Goal: Transaction & Acquisition: Purchase product/service

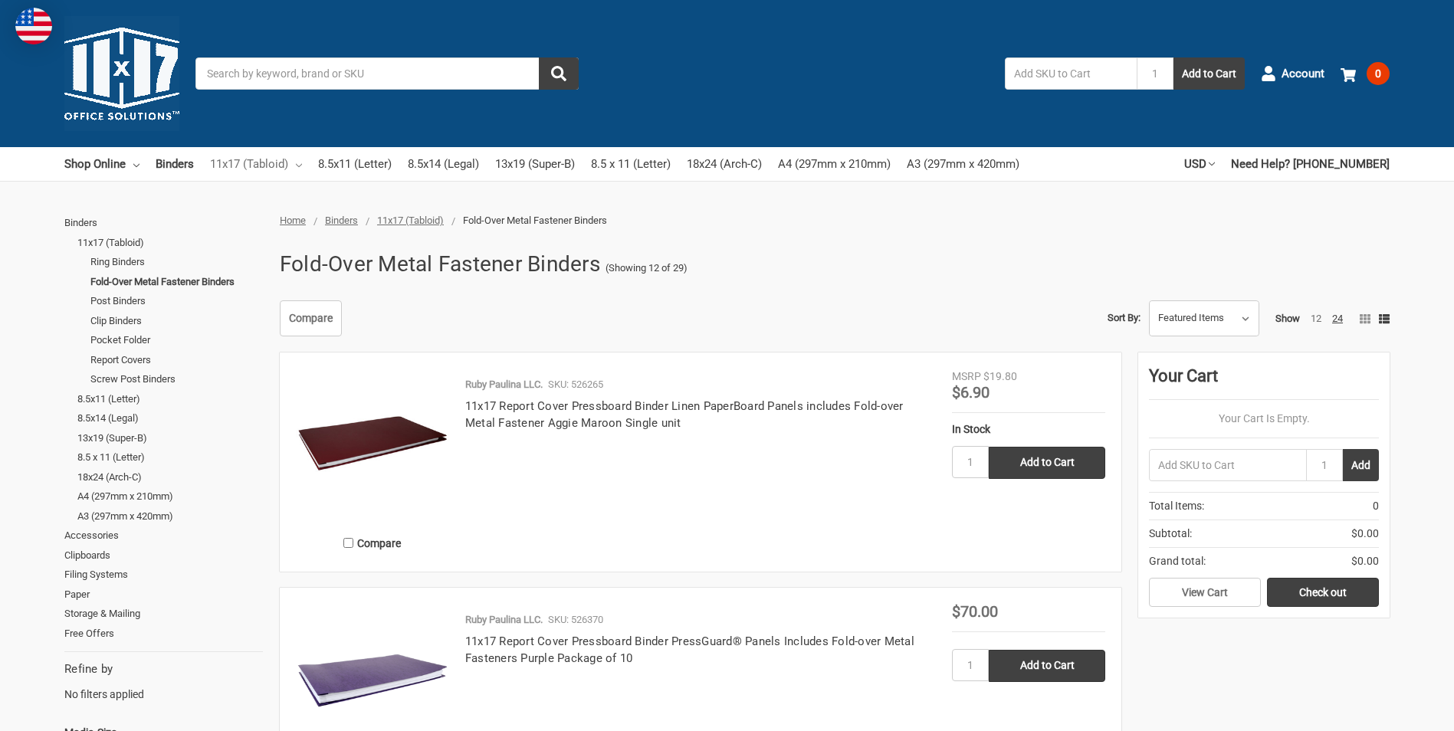
click at [262, 163] on link "11x17 (Tabloid)" at bounding box center [256, 164] width 92 height 34
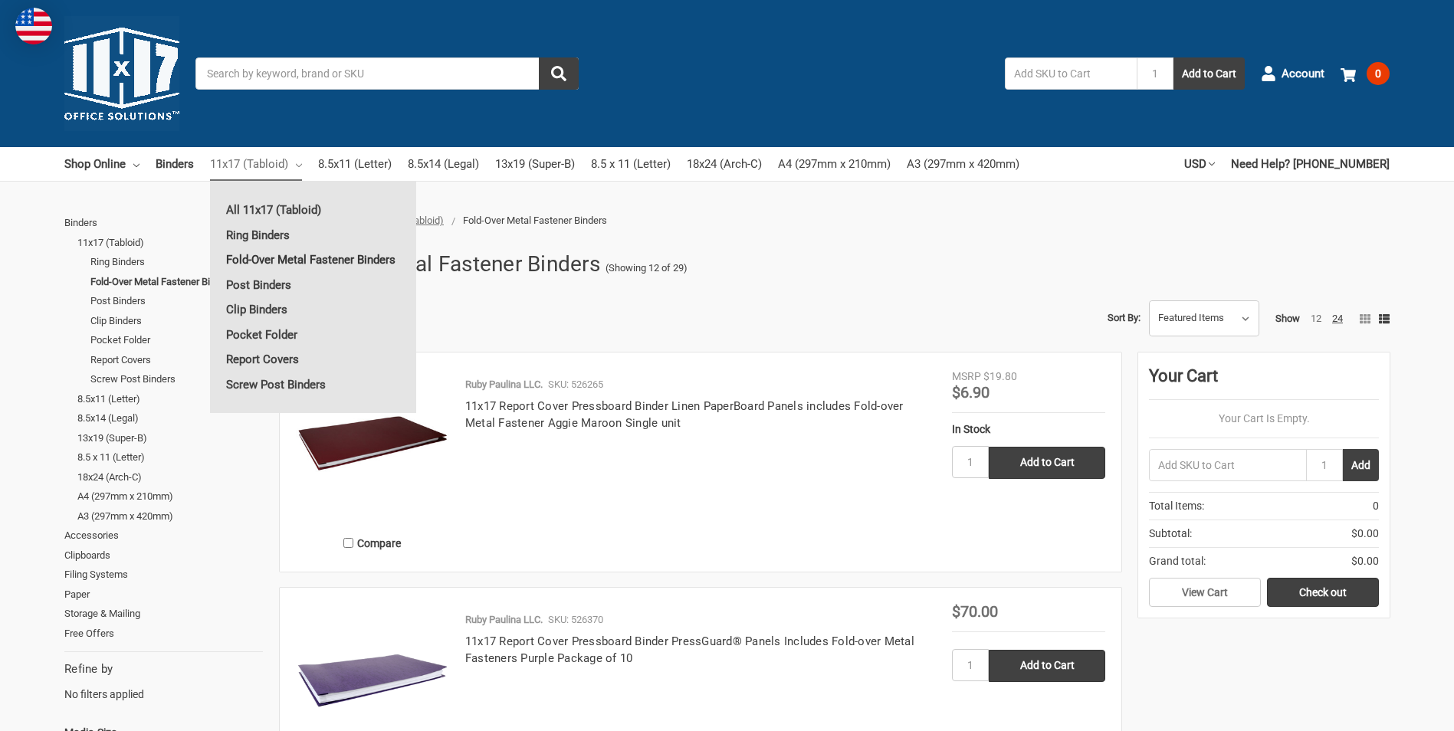
click at [302, 259] on link "Fold-Over Metal Fastener Binders" at bounding box center [313, 260] width 206 height 25
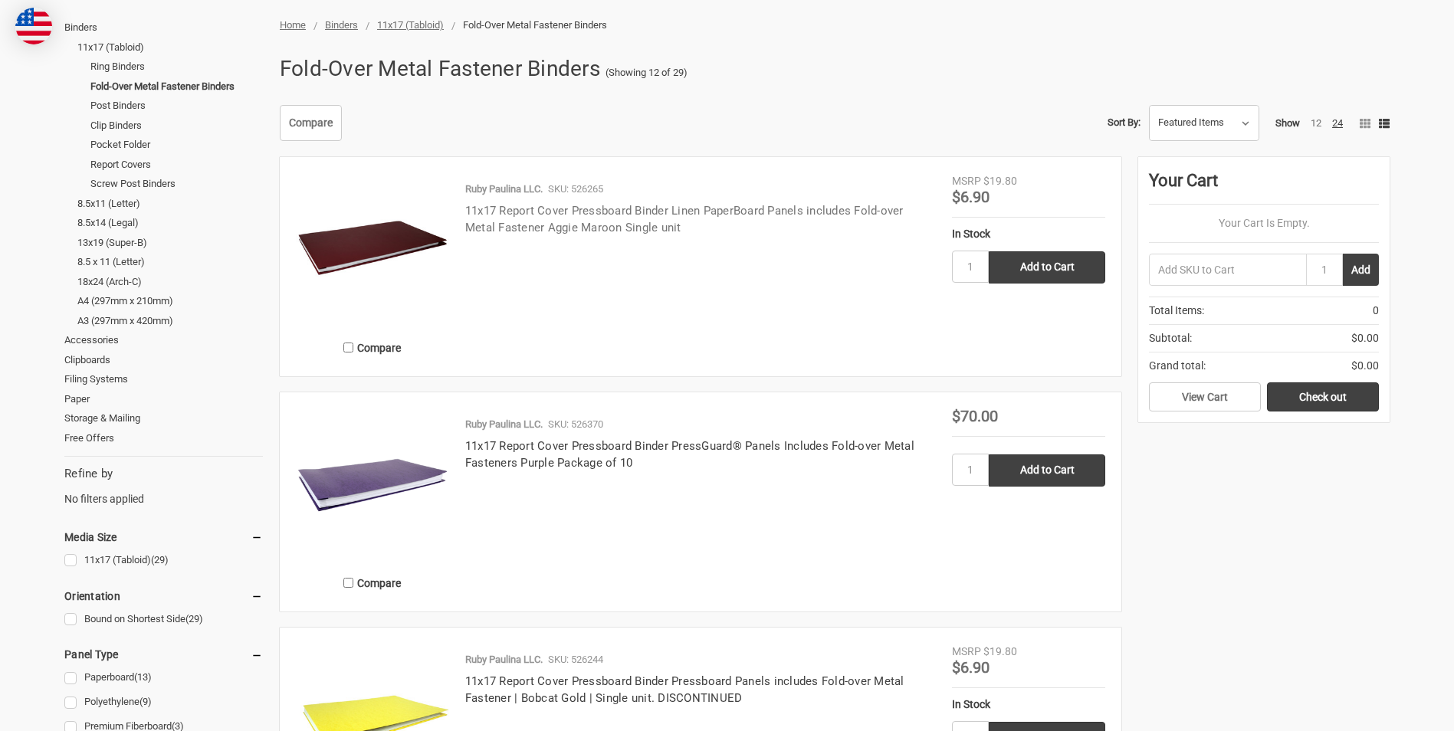
scroll to position [230, 0]
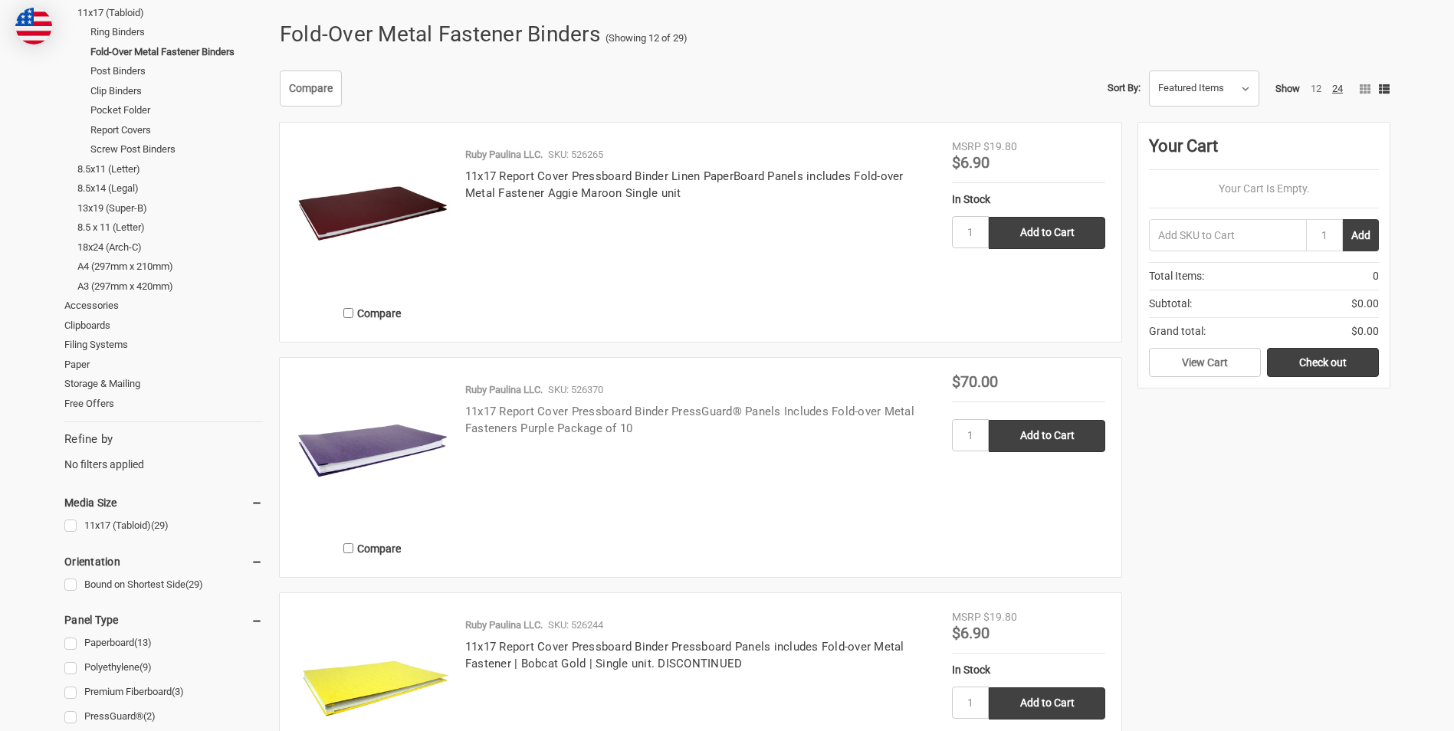
click at [511, 427] on link "11x17 Report Cover Pressboard Binder PressGuard® Panels Includes Fold-over Meta…" at bounding box center [689, 420] width 449 height 31
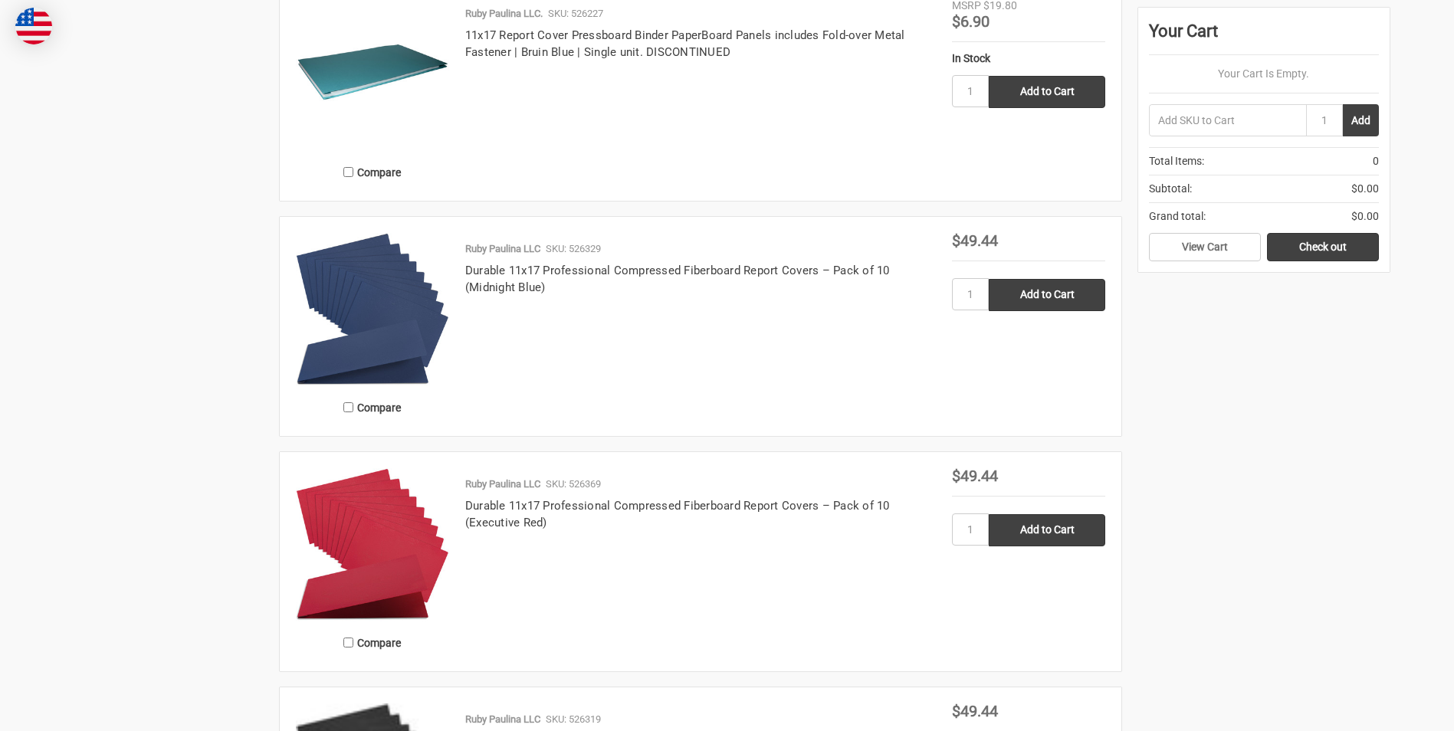
scroll to position [2606, 0]
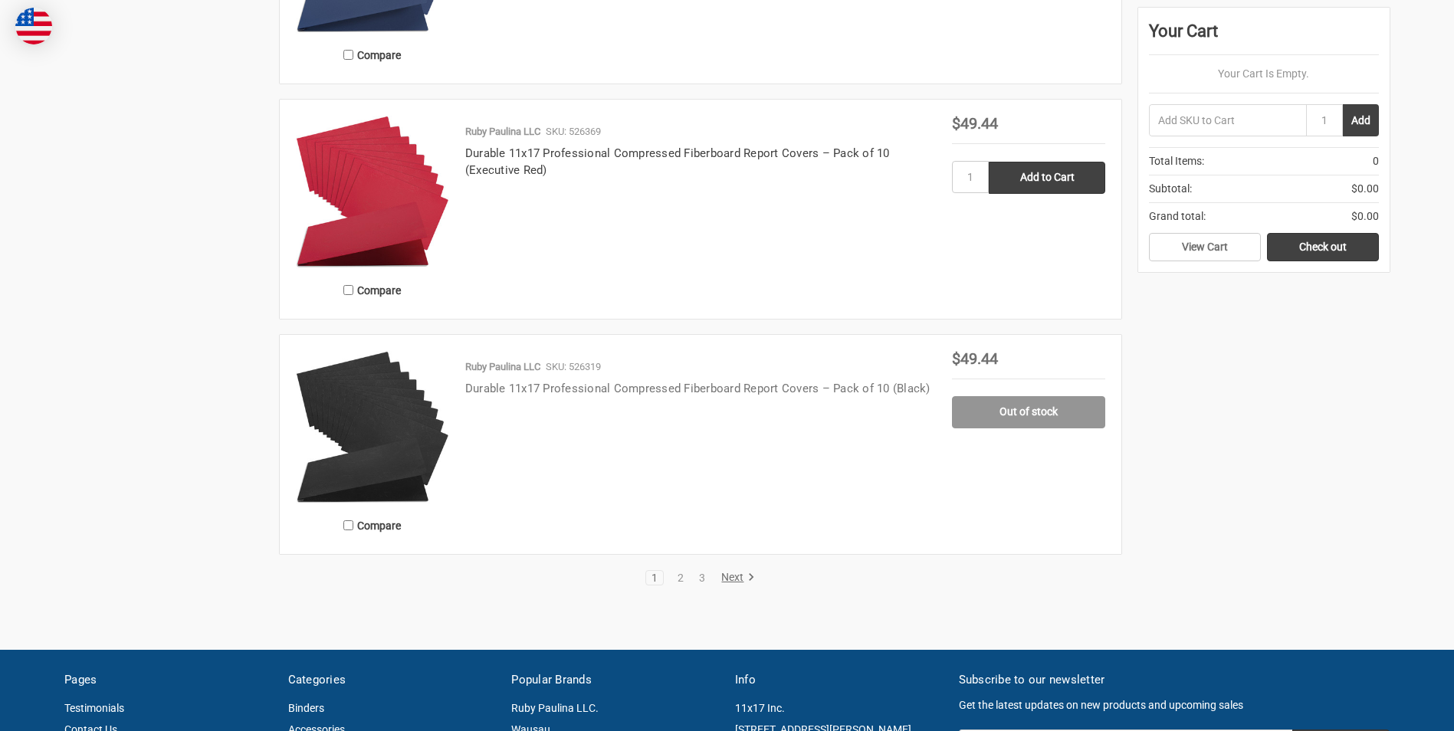
click at [471, 389] on link "Durable 11x17 Professional Compressed Fiberboard Report Covers – Pack of 10 (Bl…" at bounding box center [697, 389] width 465 height 14
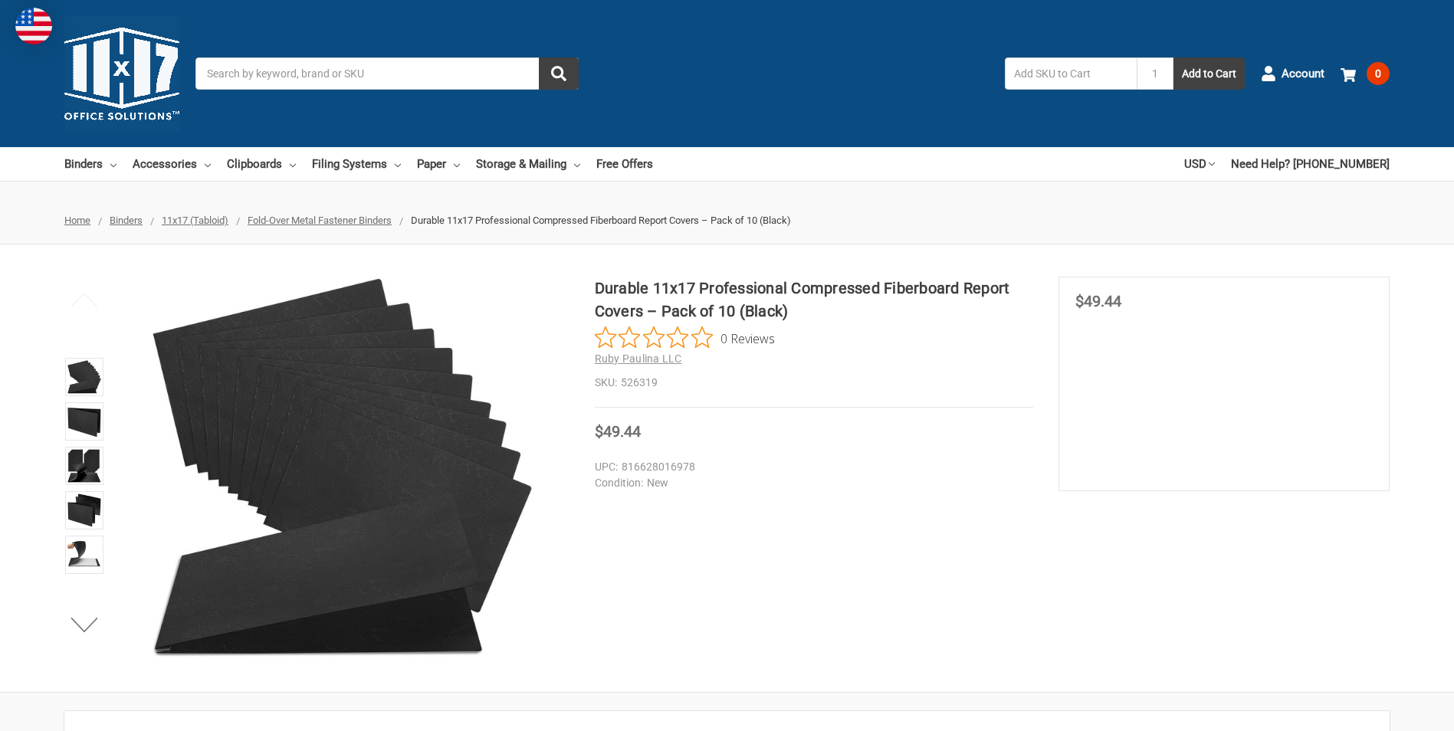
click at [210, 218] on span "11x17 (Tabloid)" at bounding box center [195, 220] width 67 height 11
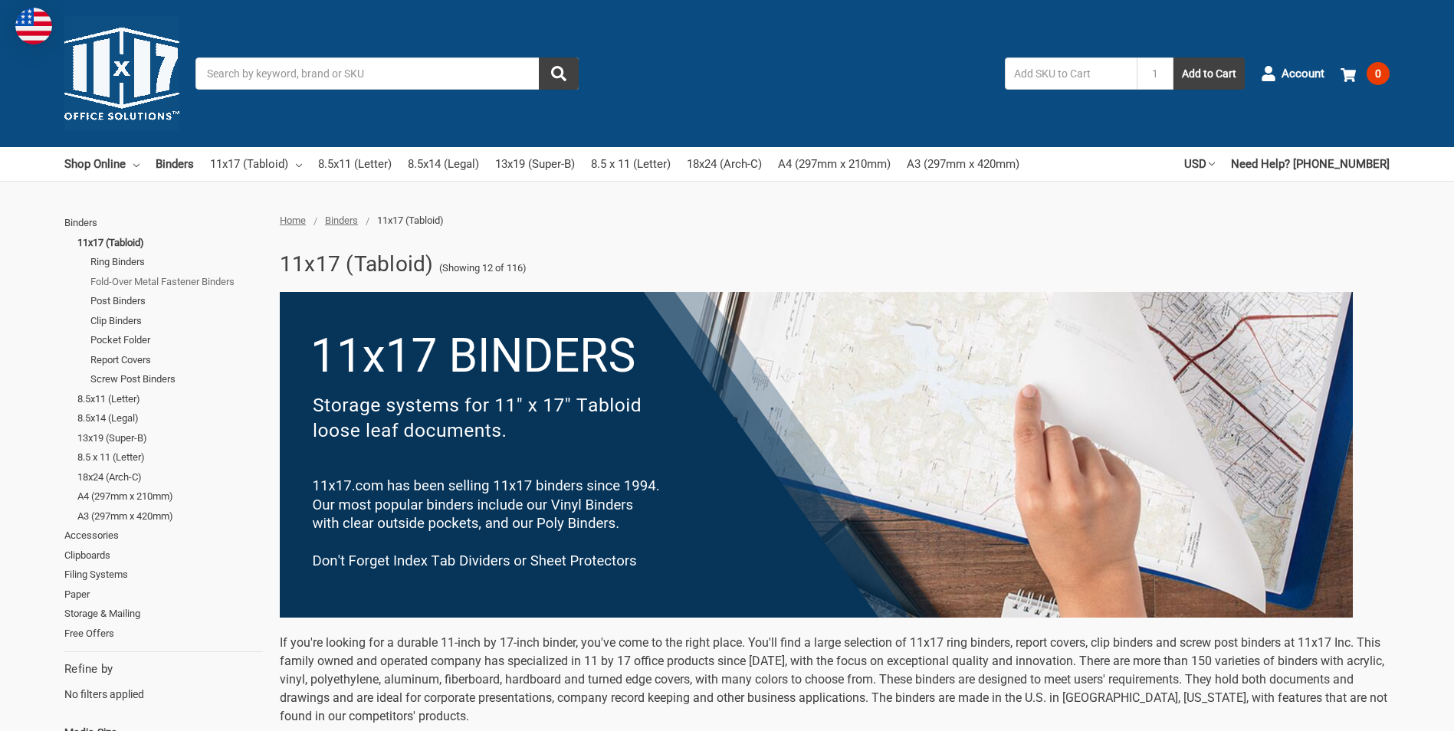
click at [172, 286] on link "Fold-Over Metal Fastener Binders" at bounding box center [176, 282] width 172 height 20
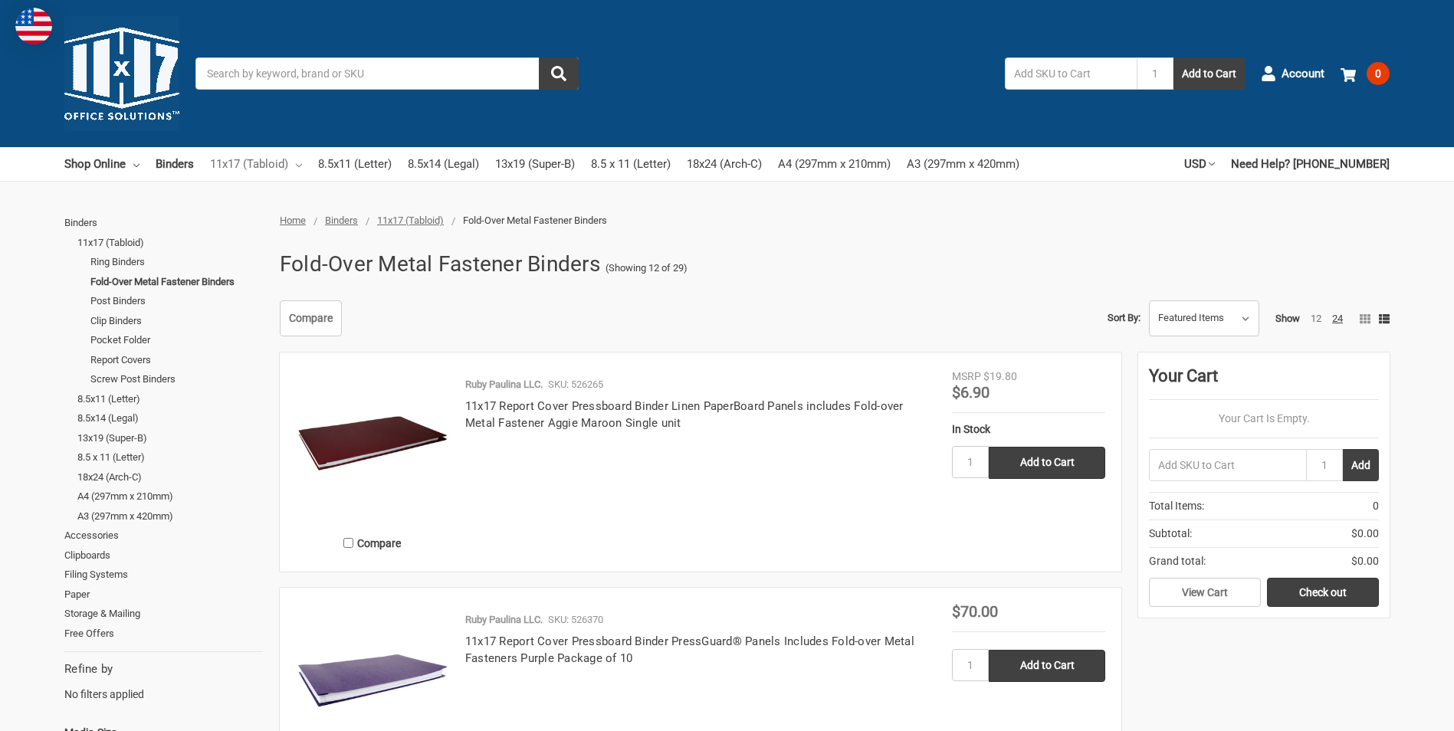
click at [300, 163] on icon at bounding box center [299, 166] width 6 height 6
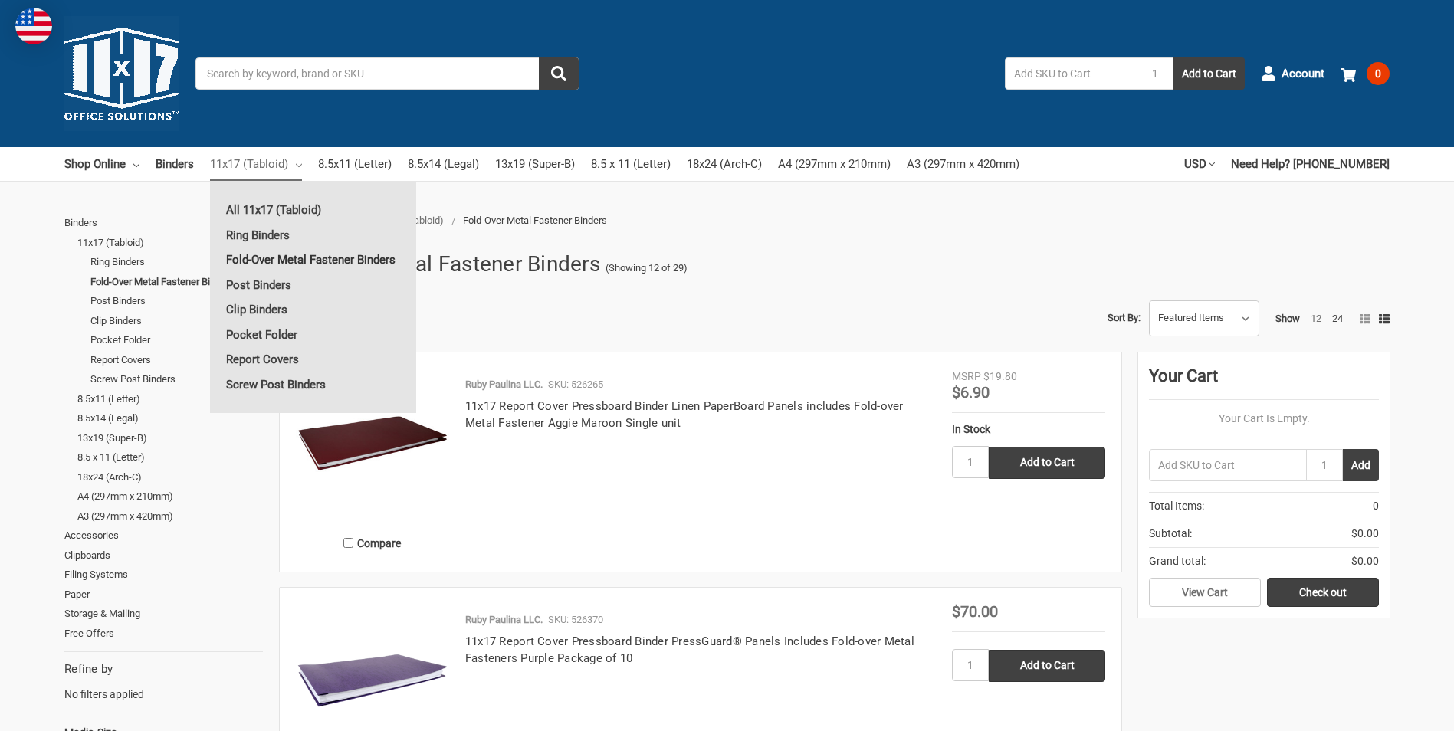
click at [315, 254] on link "Fold-Over Metal Fastener Binders" at bounding box center [313, 260] width 206 height 25
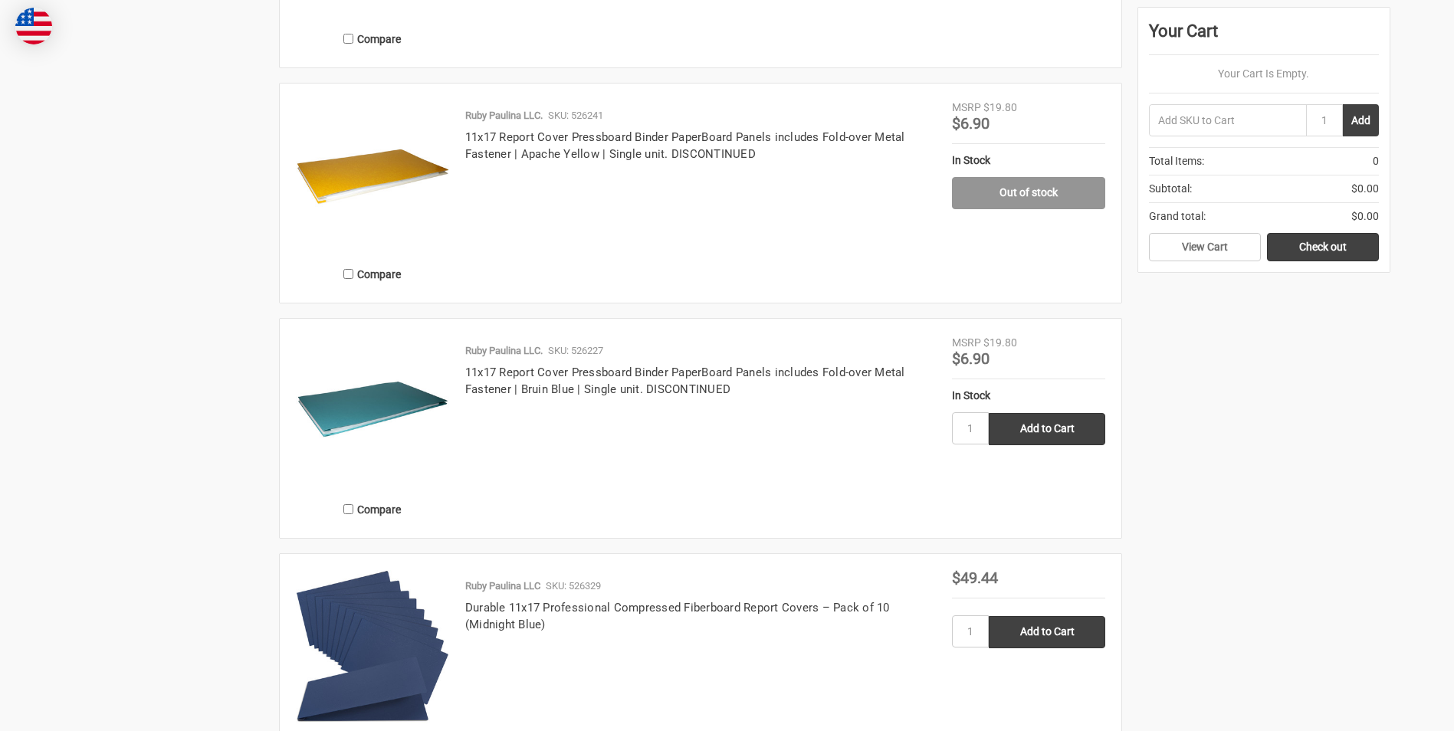
scroll to position [2530, 0]
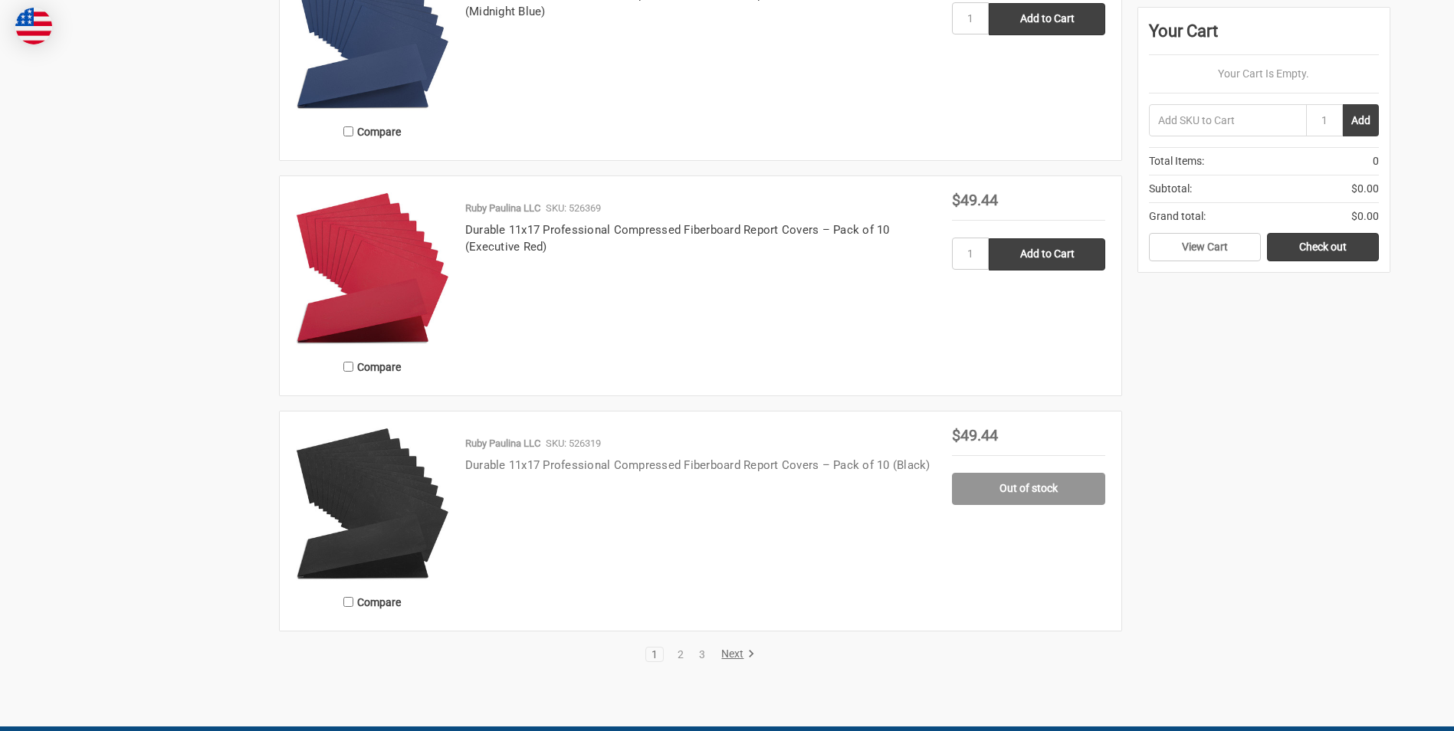
click at [524, 468] on link "Durable 11x17 Professional Compressed Fiberboard Report Covers – Pack of 10 (Bl…" at bounding box center [697, 465] width 465 height 14
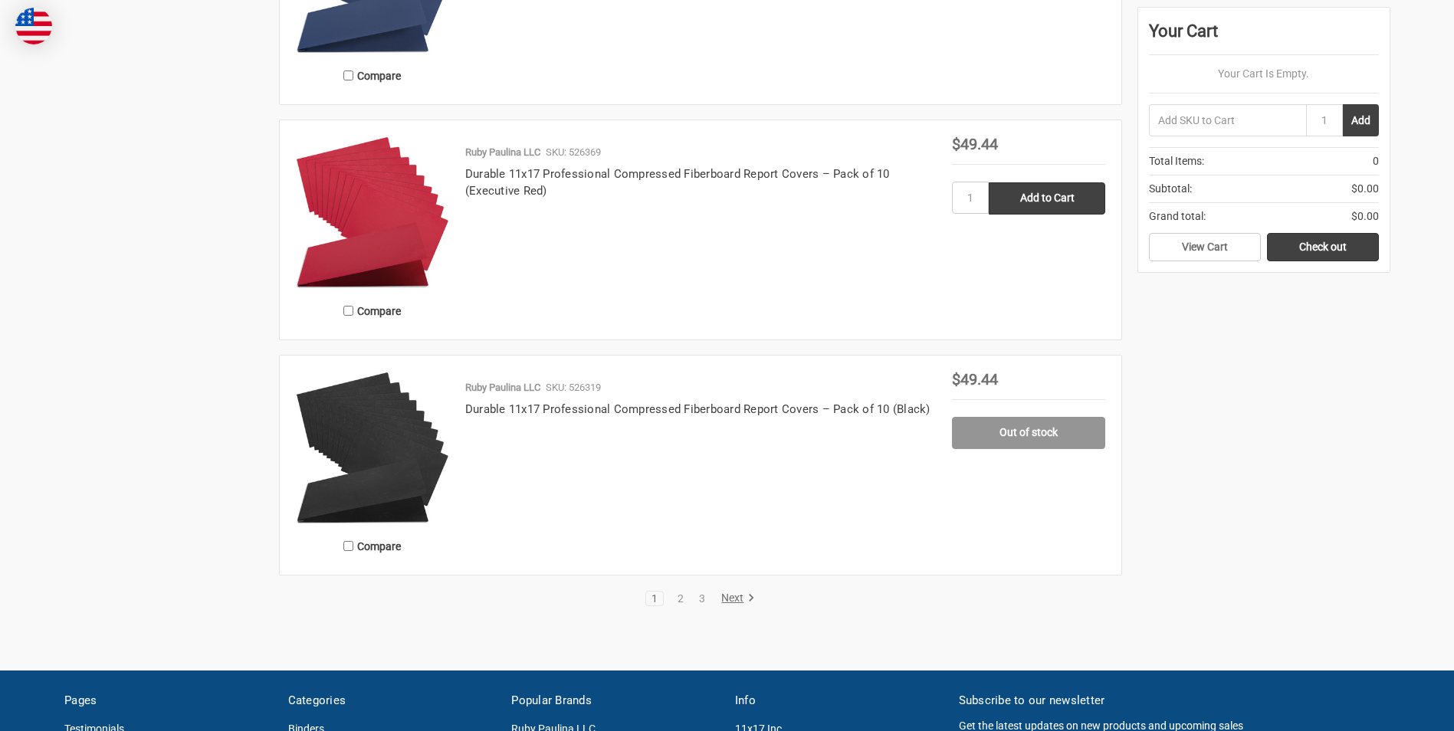
scroll to position [2683, 0]
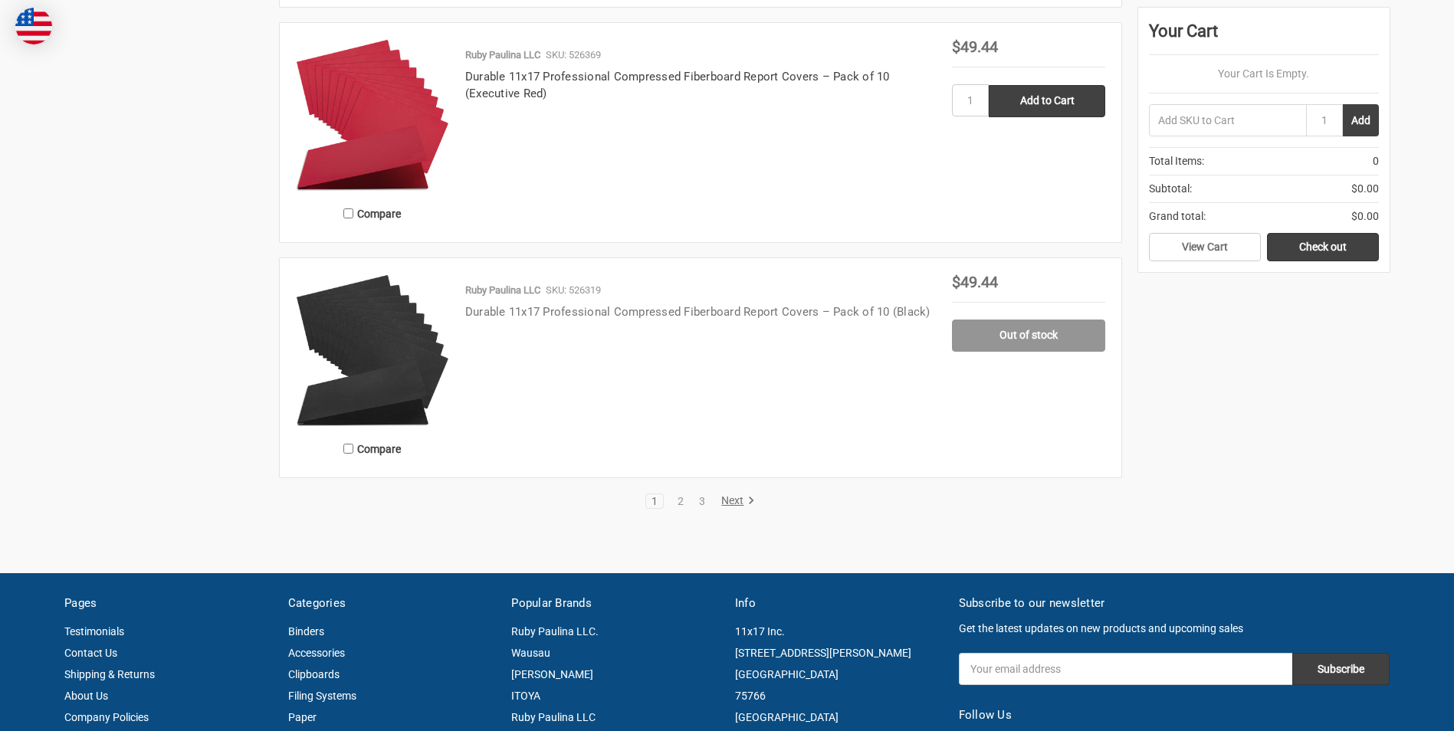
click at [612, 313] on link "Durable 11x17 Professional Compressed Fiberboard Report Covers – Pack of 10 (Bl…" at bounding box center [697, 312] width 465 height 14
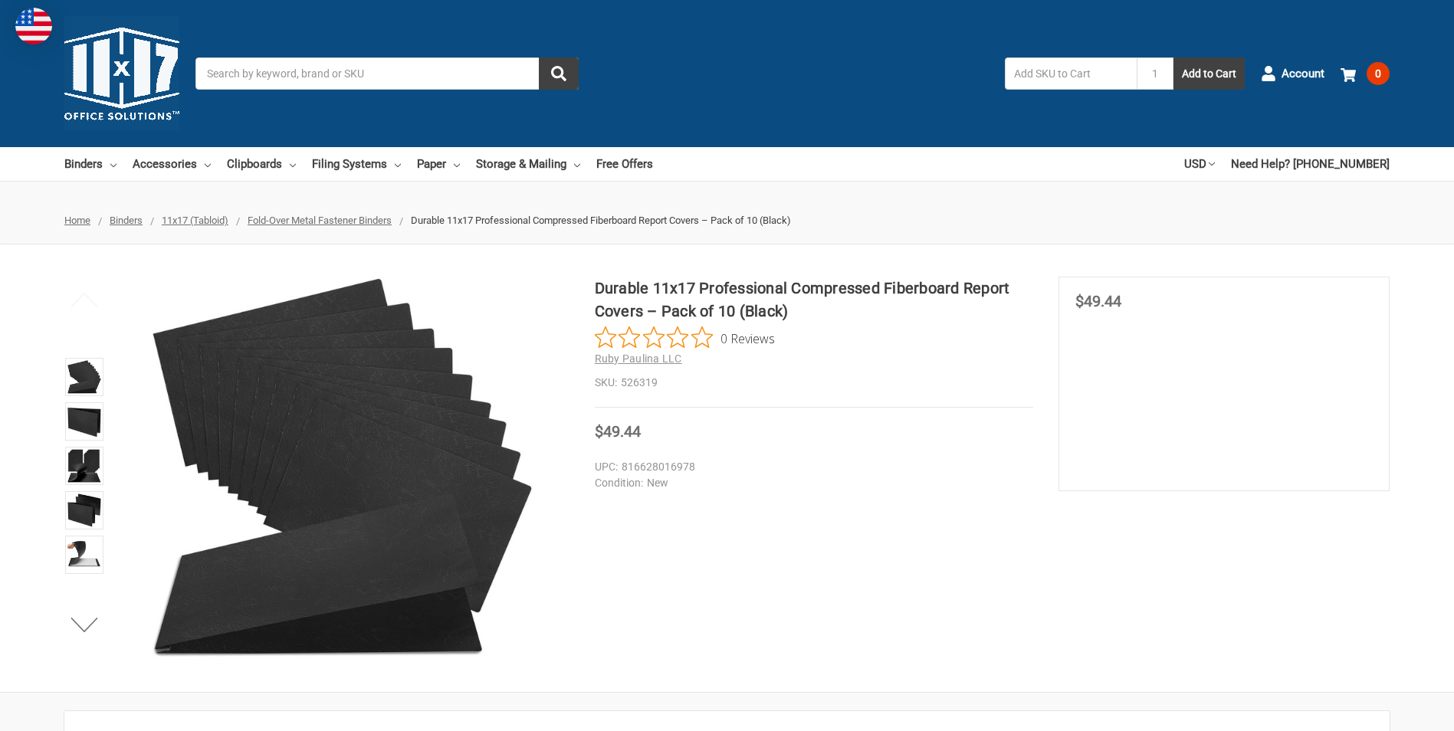
click at [838, 511] on div "Durable 11x17 Professional Compressed Fiberboard Report Covers – Pack of 10 (Bl…" at bounding box center [727, 468] width 1454 height 383
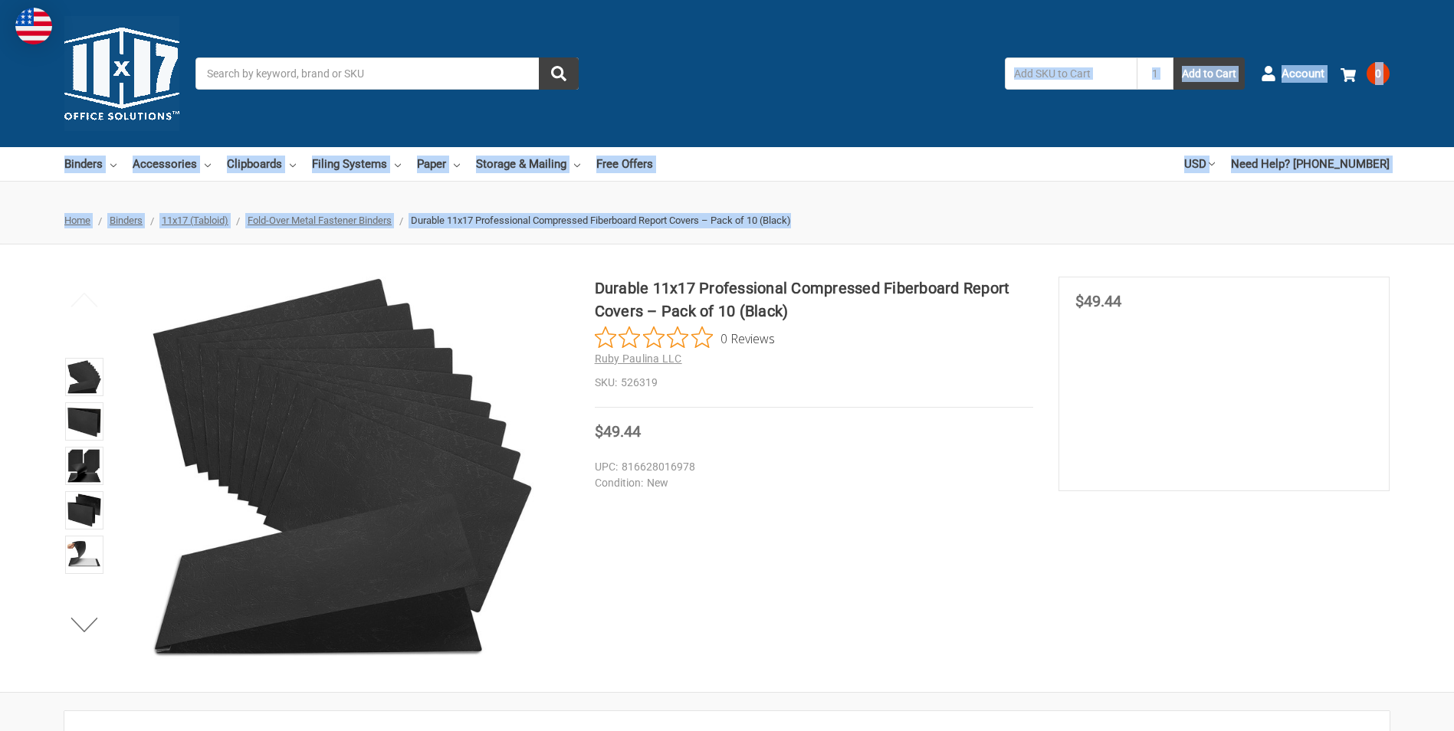
drag, startPoint x: 937, startPoint y: 14, endPoint x: 855, endPoint y: 227, distance: 228.3
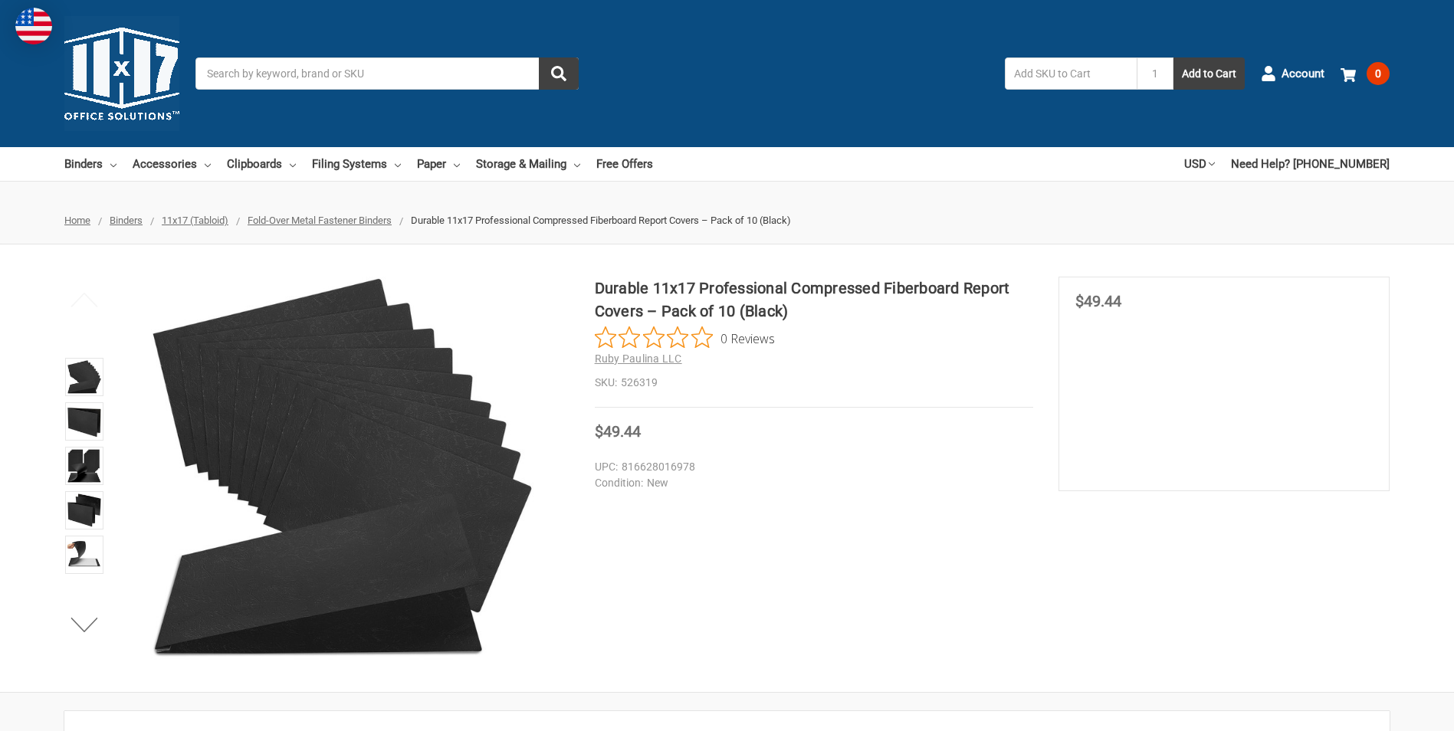
click at [866, 495] on div "Durable 11x17 Professional Compressed Fiberboard Report Covers – Pack of 10 (Bl…" at bounding box center [727, 468] width 1454 height 383
